Goal: Find specific page/section: Find specific page/section

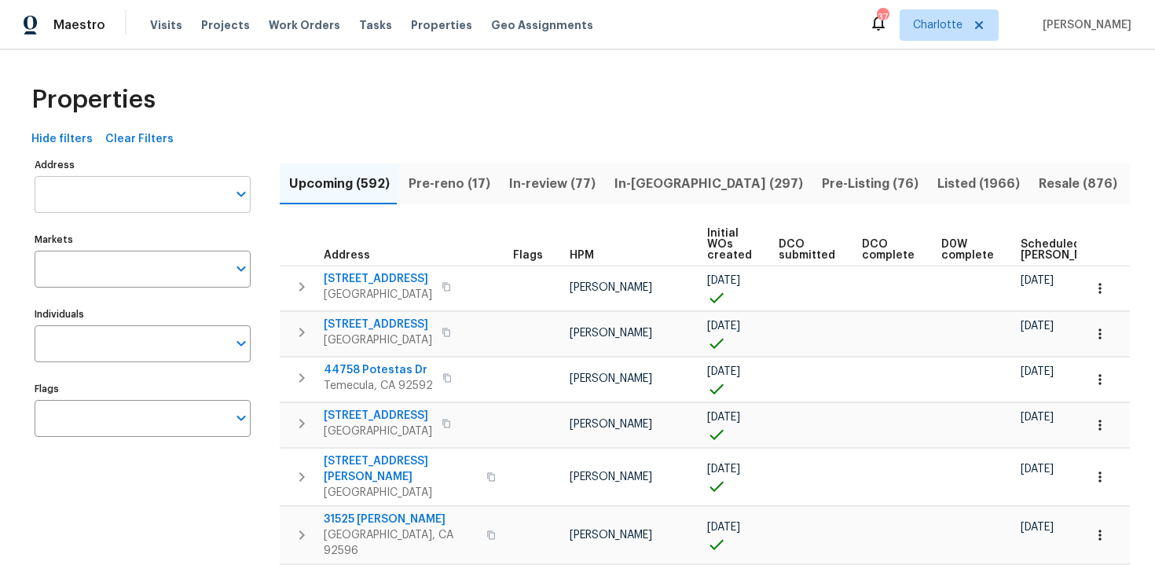
click at [149, 195] on input "Address" at bounding box center [131, 194] width 193 height 37
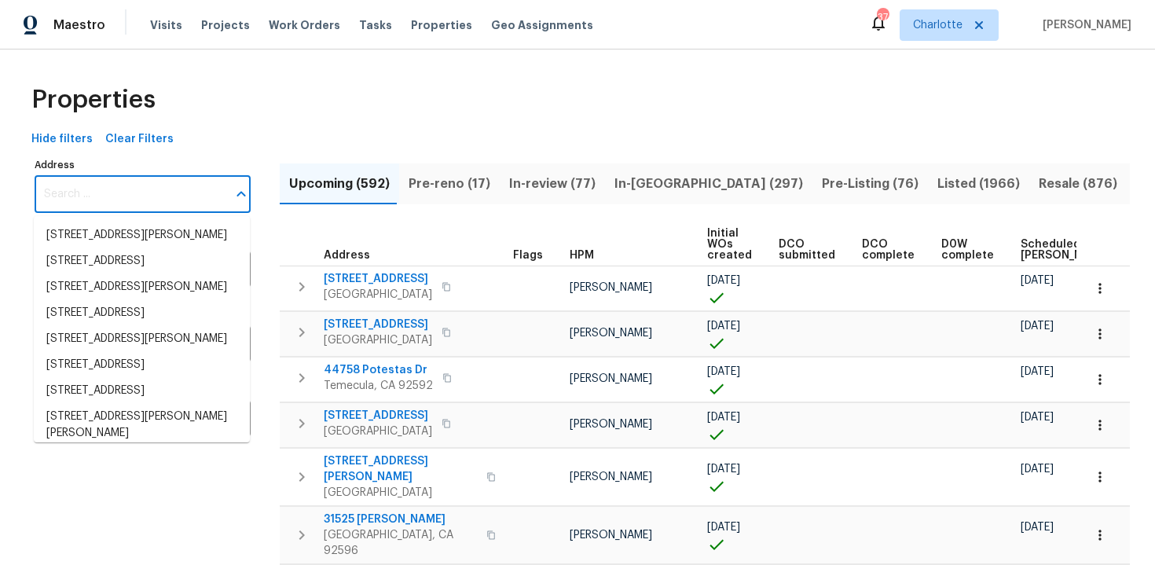
paste input "[STREET_ADDRESS]"
type input "[STREET_ADDRESS]"
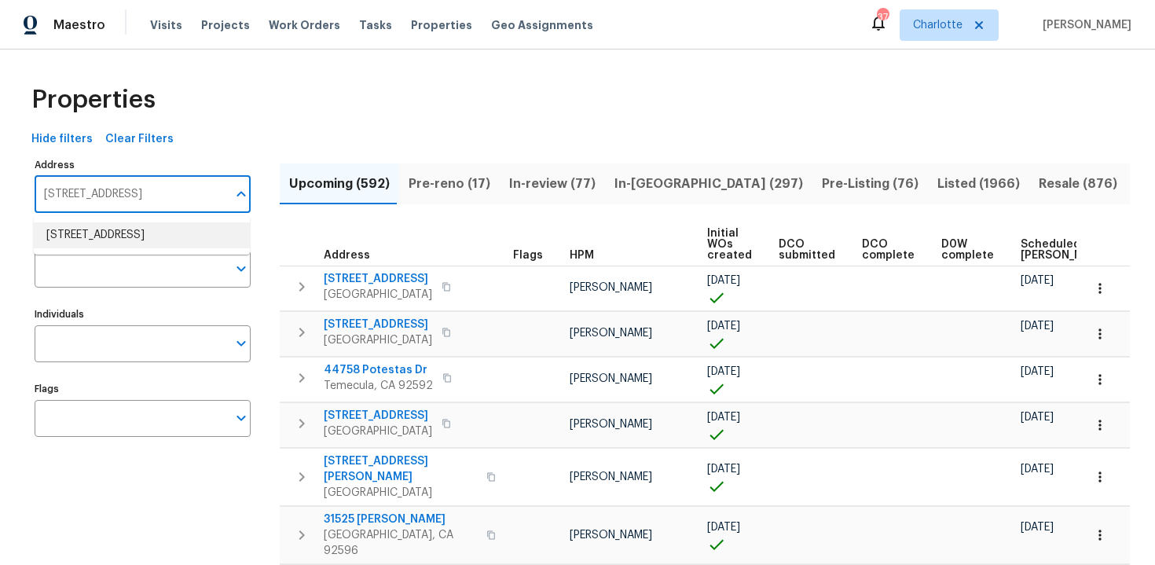
click at [147, 228] on li "4147 Presidents Dr S Houston TX 77047" at bounding box center [142, 235] width 216 height 26
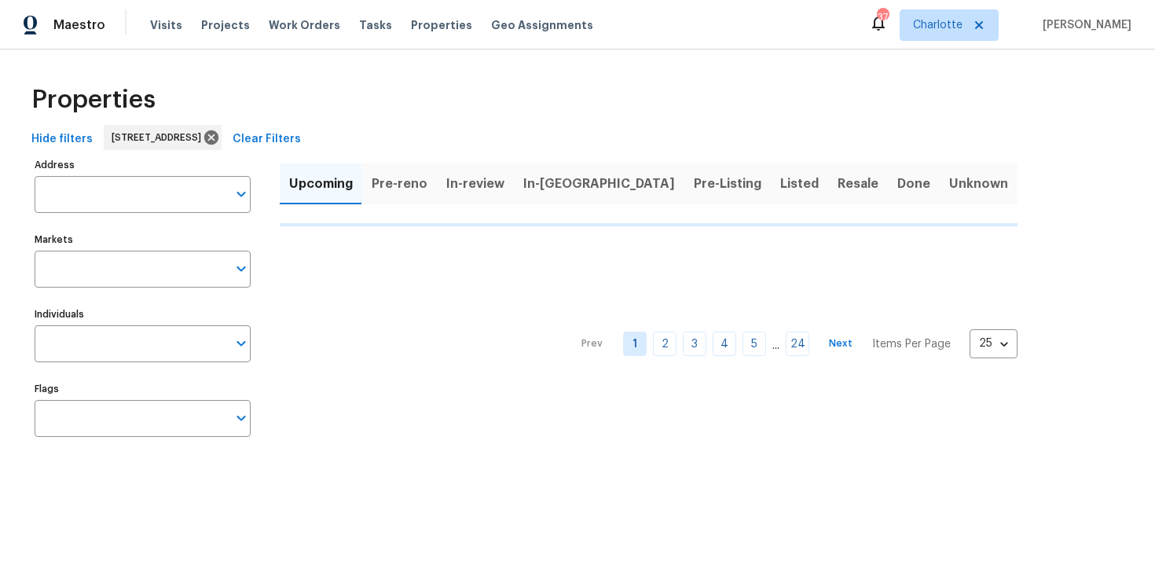
type input "4147 Presidents Dr S Houston TX 77047"
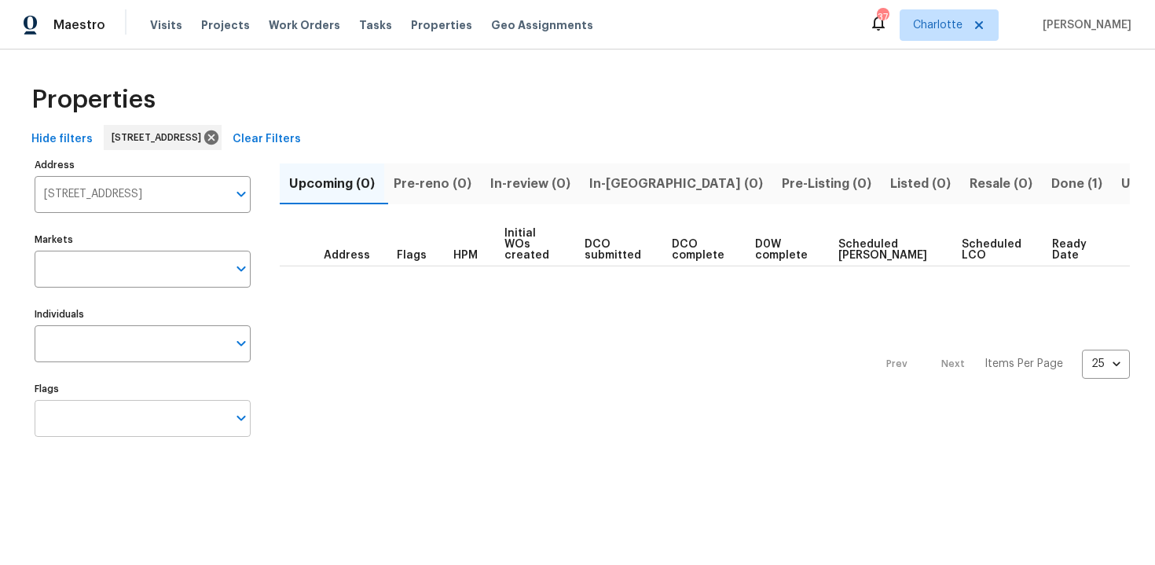
click at [115, 411] on input "Flags" at bounding box center [131, 418] width 193 height 37
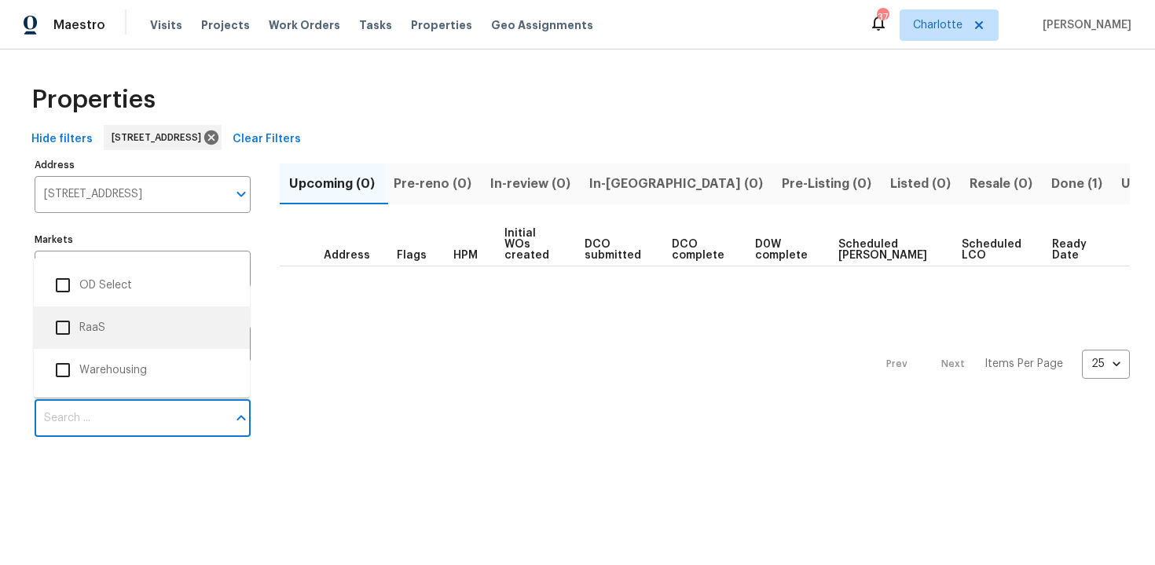
click at [130, 334] on li "RaaS" at bounding box center [141, 327] width 191 height 33
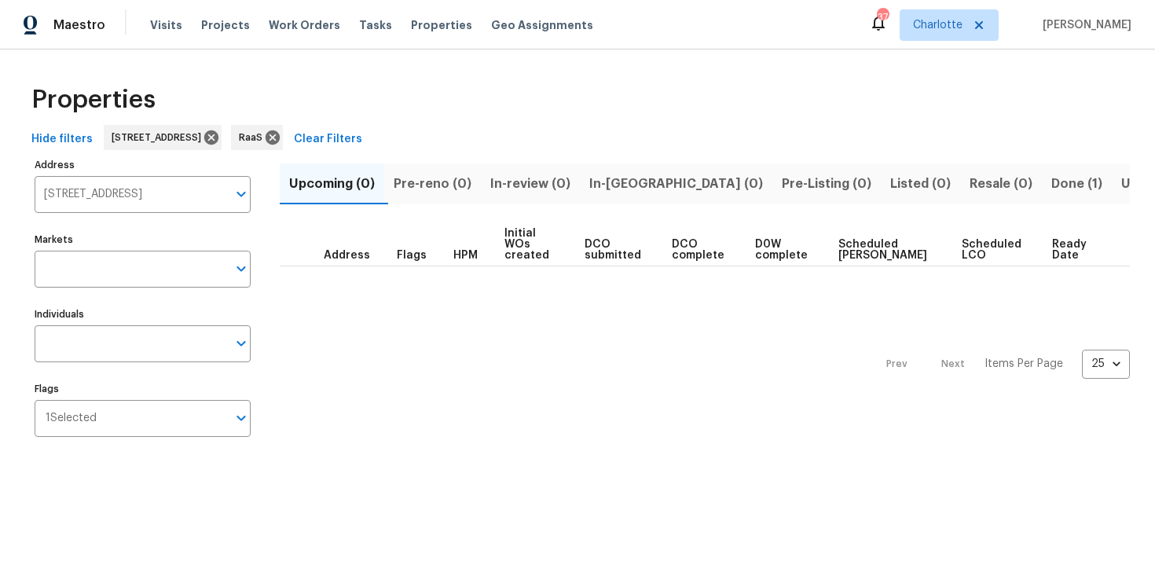
click at [1052, 182] on span "Done (1)" at bounding box center [1077, 184] width 51 height 22
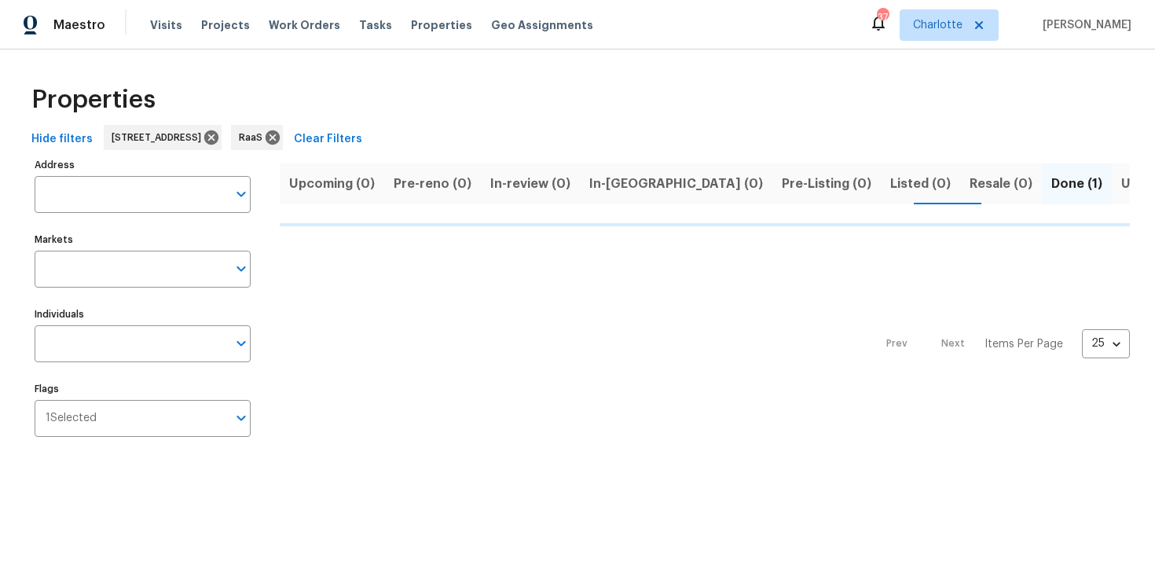
type input "4147 Presidents Dr S Houston TX 77047"
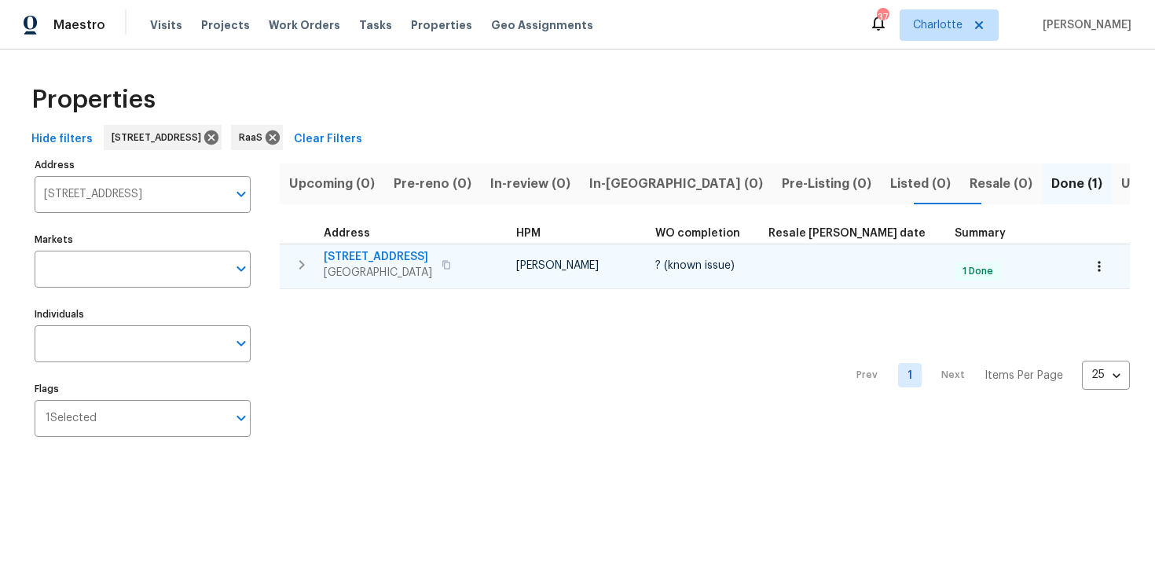
click at [495, 261] on div "4147 Presidents Dr S Houston, TX 77047" at bounding box center [412, 264] width 177 height 31
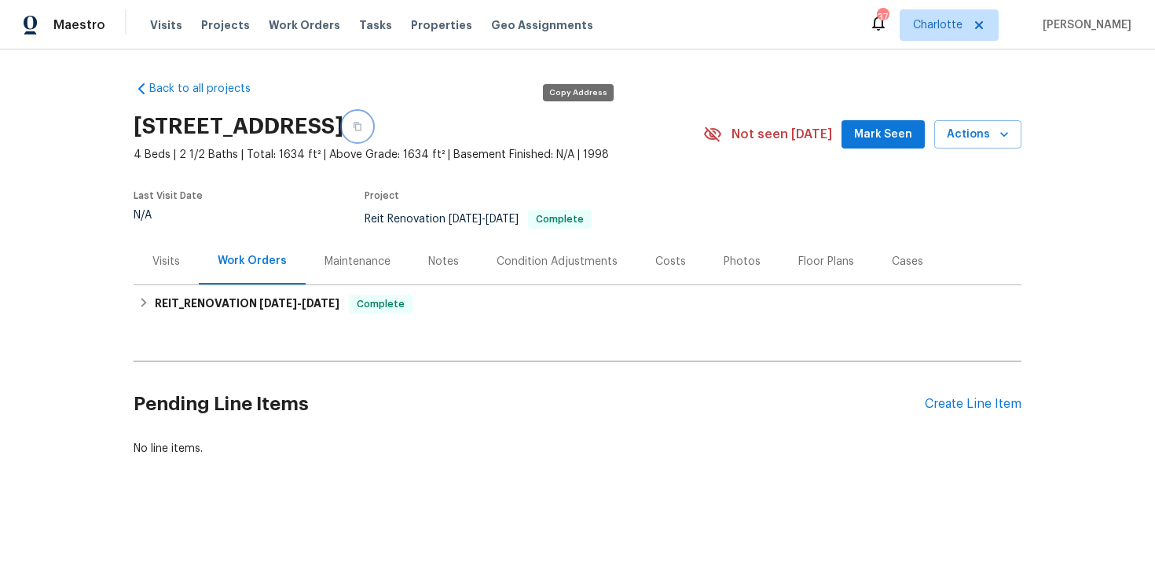
click at [362, 130] on icon "button" at bounding box center [358, 127] width 8 height 9
